Goal: Information Seeking & Learning: Check status

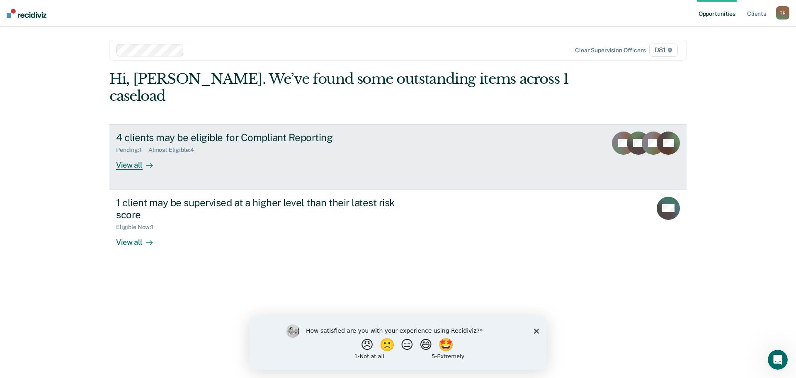
click at [131, 153] on div "View all" at bounding box center [139, 161] width 46 height 16
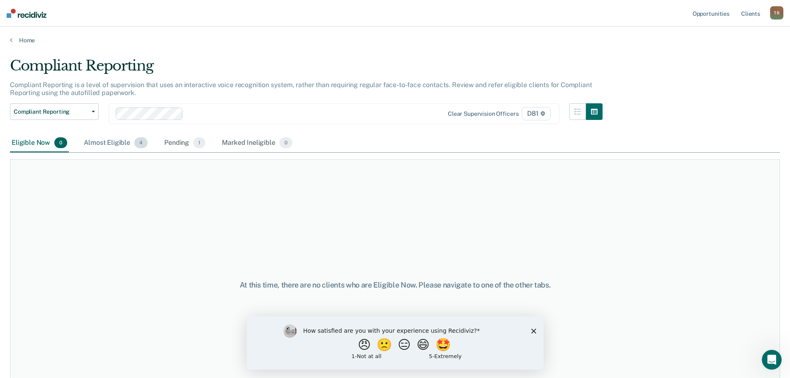
click at [115, 142] on div "Almost Eligible 4" at bounding box center [115, 143] width 67 height 18
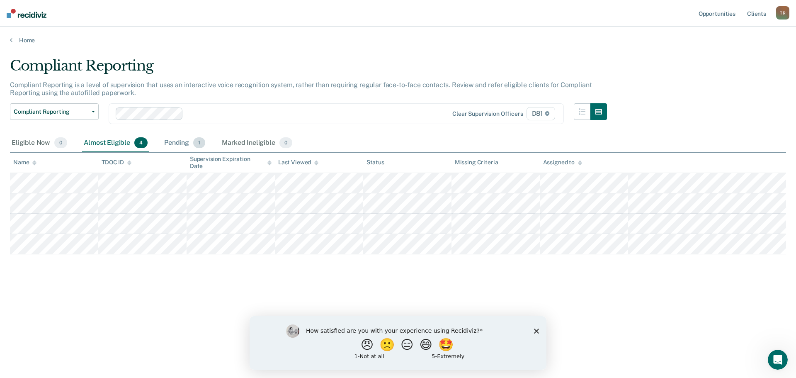
click at [182, 142] on div "Pending 1" at bounding box center [185, 143] width 44 height 18
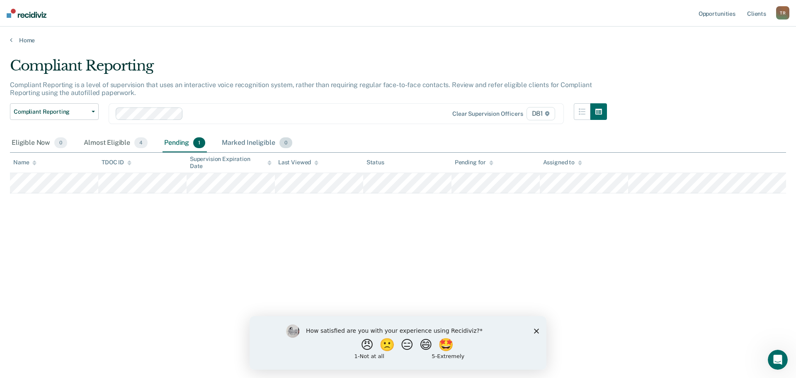
click at [256, 139] on div "Marked Ineligible 0" at bounding box center [257, 143] width 74 height 18
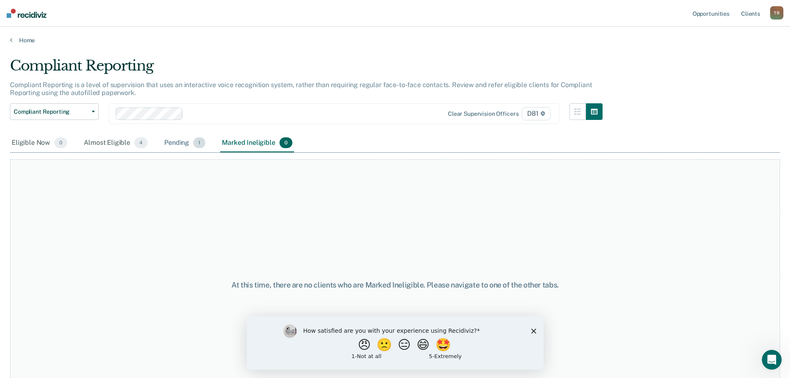
click at [185, 141] on div "Pending 1" at bounding box center [185, 143] width 44 height 18
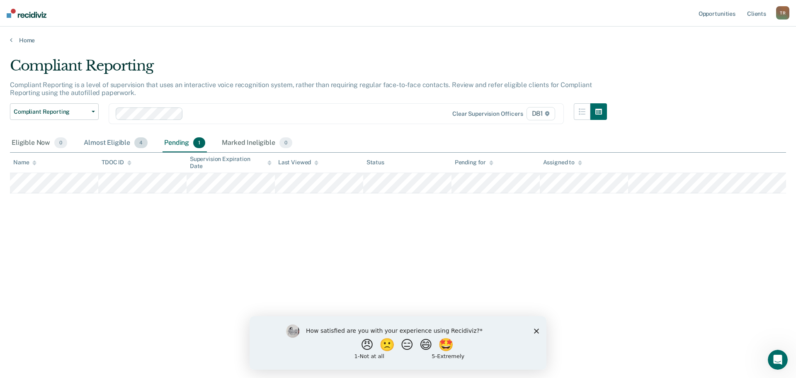
click at [114, 141] on div "Almost Eligible 4" at bounding box center [115, 143] width 67 height 18
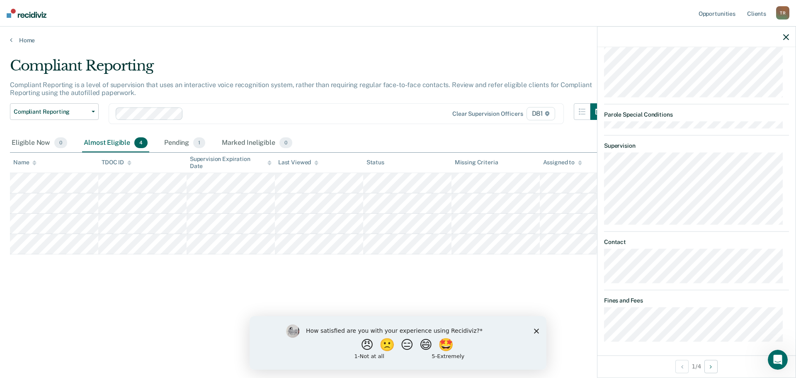
scroll to position [259, 0]
click at [716, 361] on button "Next Opportunity" at bounding box center [711, 366] width 13 height 13
